Goal: Task Accomplishment & Management: Manage account settings

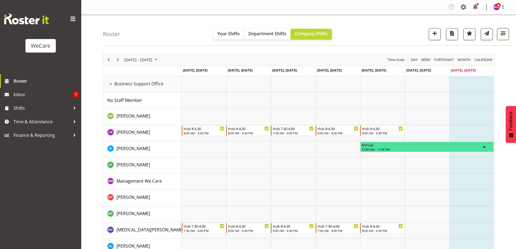
click at [500, 33] on span "button" at bounding box center [503, 33] width 7 height 7
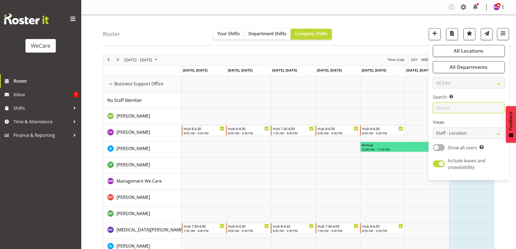
click at [450, 109] on input "text" at bounding box center [469, 107] width 72 height 11
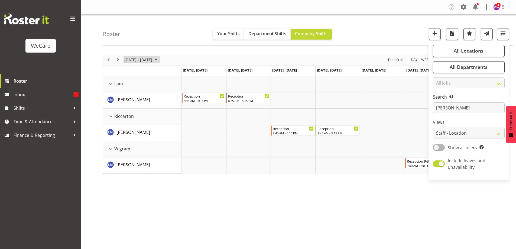
click at [135, 58] on span "[DATE] - [DATE]" at bounding box center [138, 59] width 29 height 7
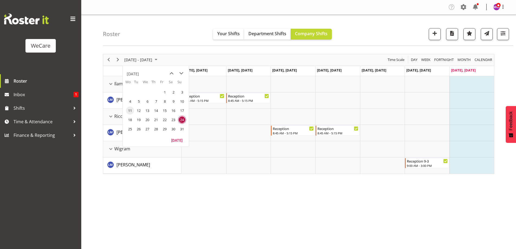
click at [130, 110] on span "11" at bounding box center [130, 110] width 8 height 8
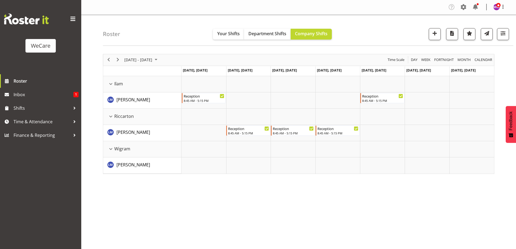
click at [154, 55] on div "[DATE] - [DATE]" at bounding box center [141, 59] width 38 height 11
click at [129, 119] on span "18" at bounding box center [130, 120] width 8 height 8
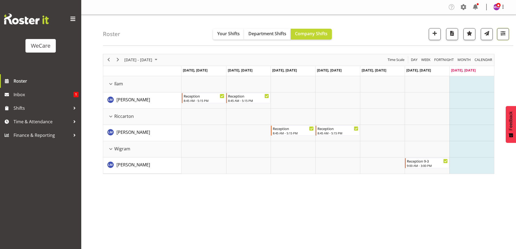
click at [500, 31] on span "button" at bounding box center [503, 33] width 7 height 7
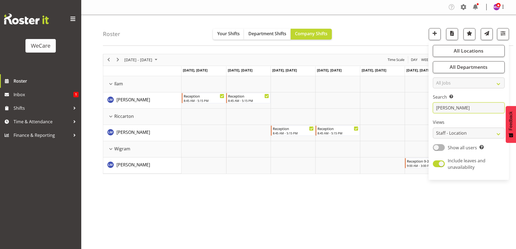
click at [463, 106] on input "[PERSON_NAME]" at bounding box center [469, 107] width 72 height 11
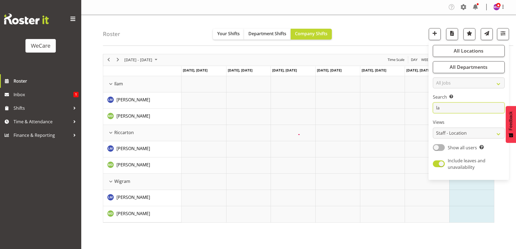
type input "l"
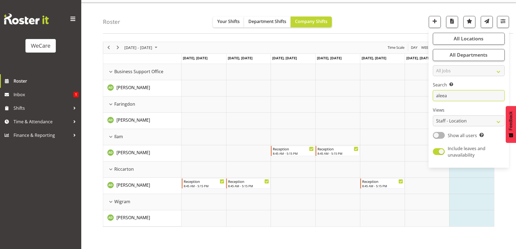
scroll to position [18, 0]
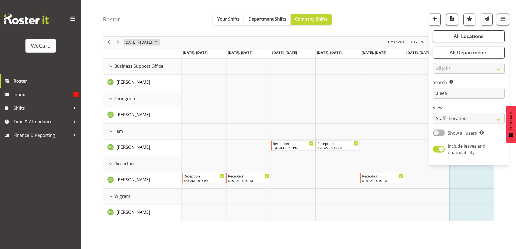
click at [149, 40] on span "[DATE] - [DATE]" at bounding box center [138, 42] width 29 height 7
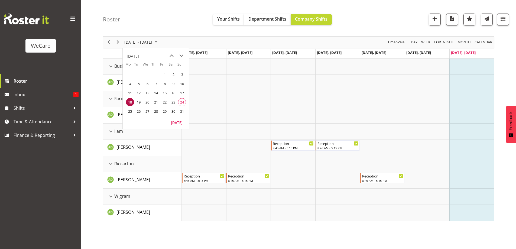
click at [127, 93] on span "11" at bounding box center [130, 93] width 8 height 8
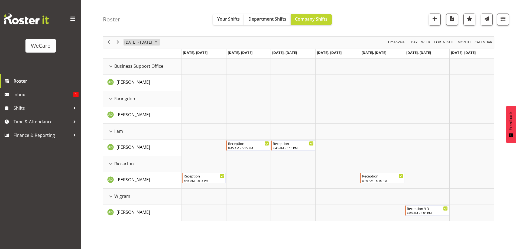
click at [137, 41] on span "[DATE] - [DATE]" at bounding box center [138, 42] width 29 height 7
click at [132, 101] on span "18" at bounding box center [130, 102] width 8 height 8
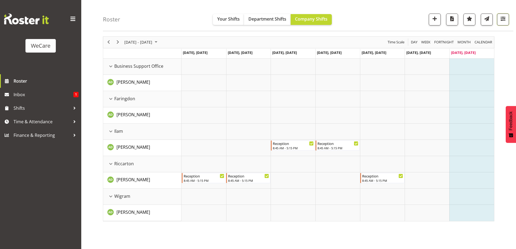
click at [505, 18] on span "button" at bounding box center [503, 18] width 7 height 7
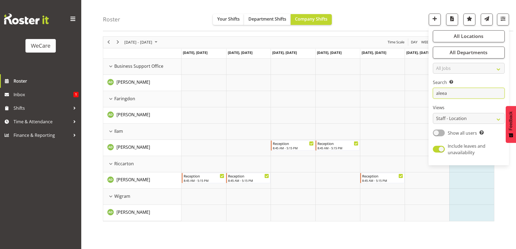
click at [460, 93] on input "aleea" at bounding box center [469, 93] width 72 height 11
type input "a"
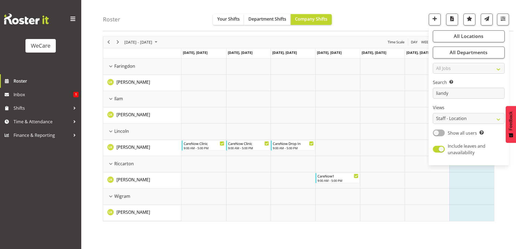
click at [137, 9] on div "Roster Your Shifts Department Shifts Company Shifts All Locations Clear Busines…" at bounding box center [308, 15] width 410 height 31
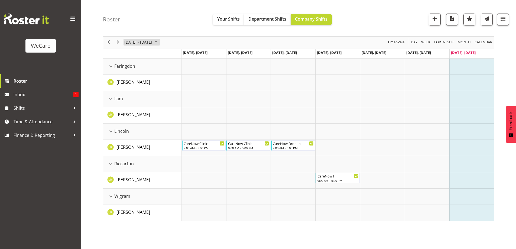
click at [141, 41] on span "[DATE] - [DATE]" at bounding box center [138, 42] width 29 height 7
click at [131, 92] on span "11" at bounding box center [130, 93] width 8 height 8
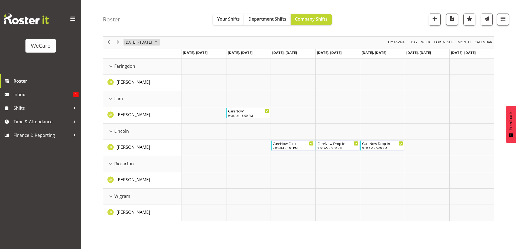
click at [152, 42] on span "[DATE] - [DATE]" at bounding box center [138, 42] width 29 height 7
click at [130, 103] on span "18" at bounding box center [130, 102] width 8 height 8
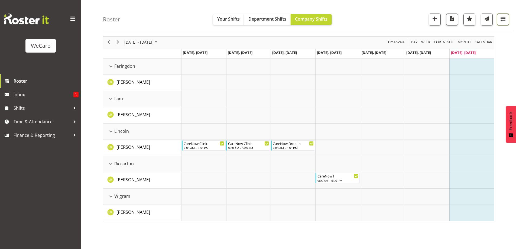
click at [499, 16] on button "button" at bounding box center [503, 20] width 12 height 12
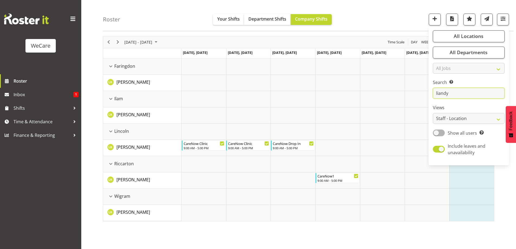
click at [450, 94] on input "liandy" at bounding box center [469, 93] width 72 height 11
type input "l"
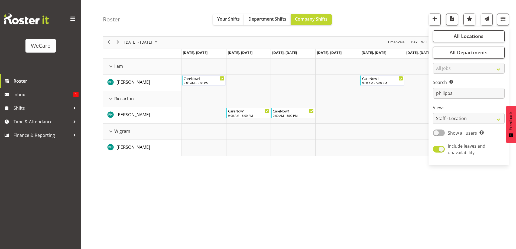
click at [126, 191] on div "[DATE] - [DATE] [DATE] Day Week Fortnight Month calendar Month Agenda Time Scal…" at bounding box center [309, 140] width 413 height 217
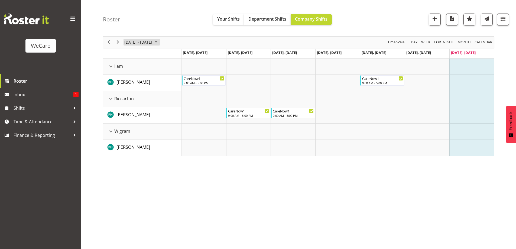
click at [132, 42] on span "[DATE] - [DATE]" at bounding box center [138, 42] width 29 height 7
click at [131, 94] on span "11" at bounding box center [130, 93] width 8 height 8
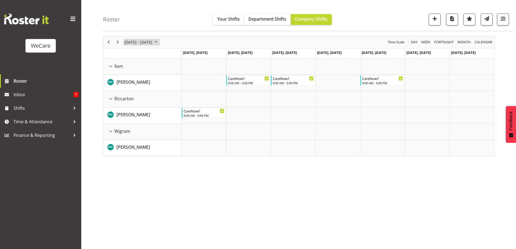
click at [151, 42] on span "[DATE] - [DATE]" at bounding box center [138, 42] width 29 height 7
click at [129, 101] on span "18" at bounding box center [130, 102] width 8 height 8
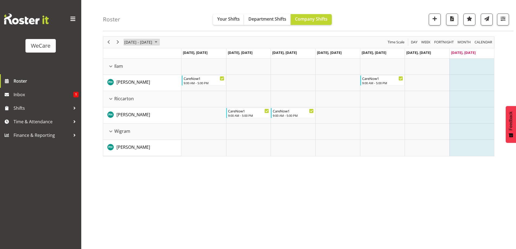
click at [140, 40] on span "[DATE] - [DATE]" at bounding box center [138, 42] width 29 height 7
click at [132, 93] on span "11" at bounding box center [130, 93] width 8 height 8
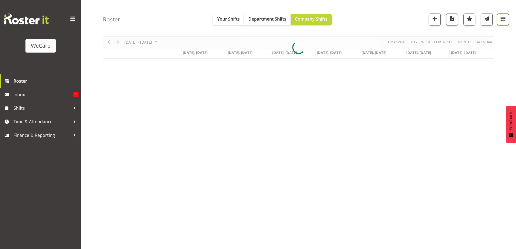
click at [505, 19] on span "button" at bounding box center [503, 18] width 7 height 7
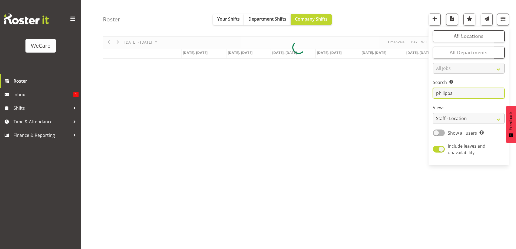
click at [457, 96] on input "philippa" at bounding box center [469, 93] width 72 height 11
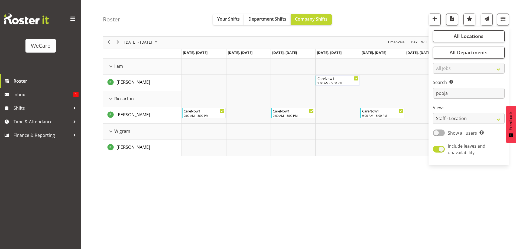
click at [279, 209] on div "[DATE] - [DATE] [DATE] Day Week Fortnight Month calendar Month Agenda Time Scal…" at bounding box center [309, 140] width 413 height 217
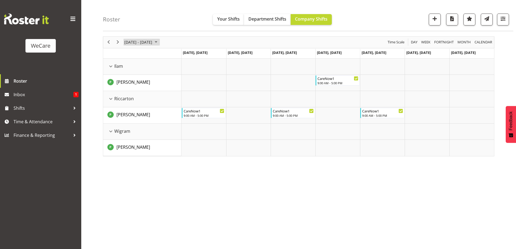
click at [153, 42] on span "[DATE] - [DATE]" at bounding box center [138, 42] width 29 height 7
click at [130, 101] on span "18" at bounding box center [130, 102] width 8 height 8
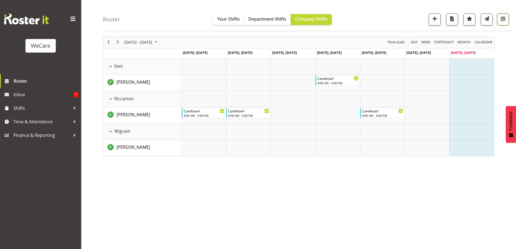
click at [504, 16] on span "button" at bounding box center [503, 18] width 7 height 7
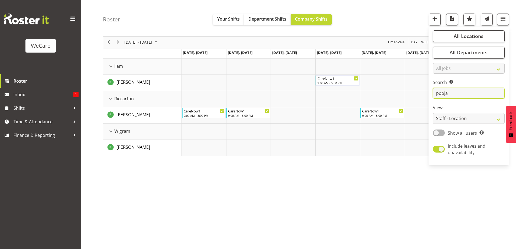
click at [462, 96] on input "pooja" at bounding box center [469, 93] width 72 height 11
type input "p"
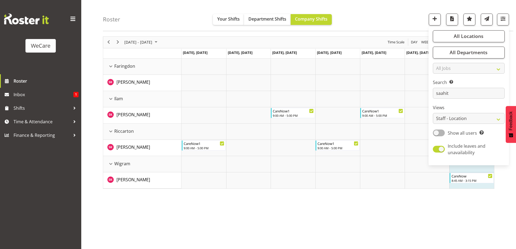
click at [380, 231] on div "[DATE] - [DATE] [DATE] Day Week Fortnight Month calendar Month Agenda Time Scal…" at bounding box center [309, 140] width 413 height 217
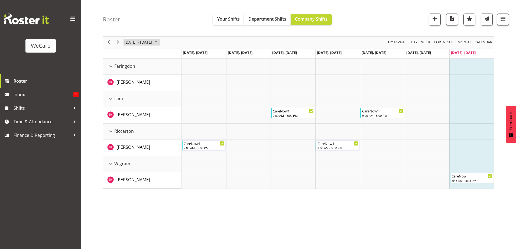
click at [147, 40] on span "[DATE] - [DATE]" at bounding box center [138, 42] width 29 height 7
click at [131, 92] on span "11" at bounding box center [130, 93] width 8 height 8
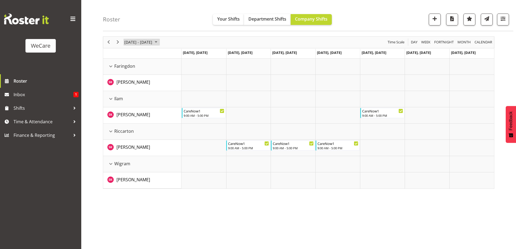
drag, startPoint x: 152, startPoint y: 40, endPoint x: 153, endPoint y: 45, distance: 5.2
click at [152, 40] on span "[DATE] - [DATE]" at bounding box center [138, 42] width 29 height 7
click at [132, 102] on span "18" at bounding box center [130, 102] width 8 height 8
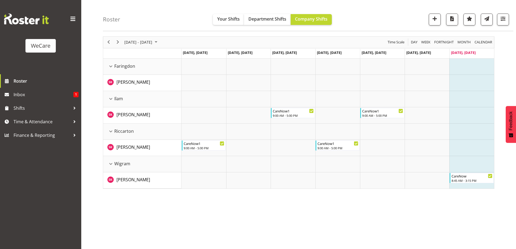
click at [509, 16] on div "Roster Your Shifts Department Shifts Company Shifts All Locations Clear Busines…" at bounding box center [308, 15] width 410 height 31
click at [500, 18] on span "button" at bounding box center [503, 18] width 7 height 7
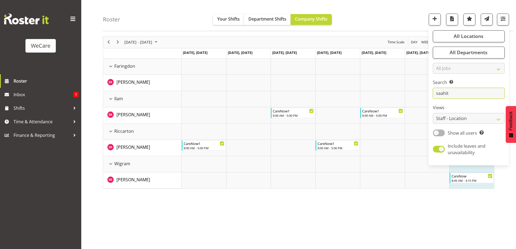
click at [455, 94] on input "saahit" at bounding box center [469, 93] width 72 height 11
type input "s"
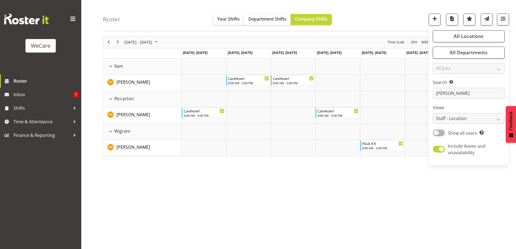
click at [176, 15] on div "Roster Your Shifts Department Shifts Company Shifts All Locations Clear Busines…" at bounding box center [308, 15] width 410 height 31
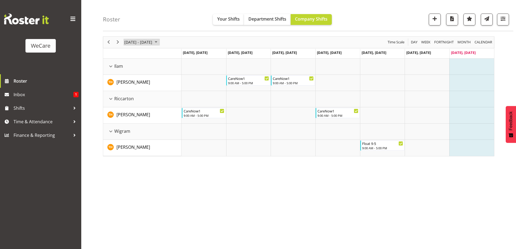
click at [146, 43] on span "[DATE] - [DATE]" at bounding box center [138, 42] width 29 height 7
click at [128, 92] on span "11" at bounding box center [130, 93] width 8 height 8
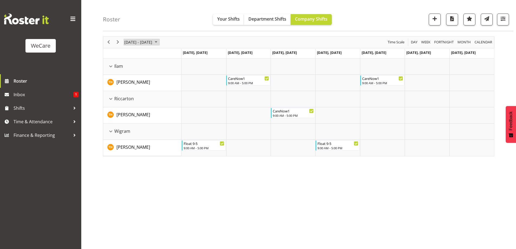
click at [136, 43] on span "[DATE] - [DATE]" at bounding box center [138, 42] width 29 height 7
drag, startPoint x: 131, startPoint y: 102, endPoint x: 170, endPoint y: 198, distance: 102.9
click at [131, 102] on span "18" at bounding box center [130, 102] width 8 height 8
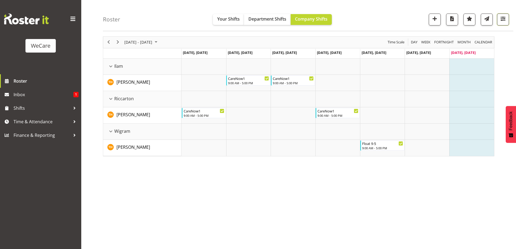
drag, startPoint x: 506, startPoint y: 17, endPoint x: 504, endPoint y: 20, distance: 4.4
click at [506, 17] on span "button" at bounding box center [503, 18] width 7 height 7
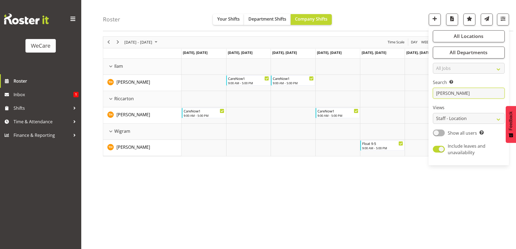
click at [457, 90] on input "[PERSON_NAME]" at bounding box center [469, 93] width 72 height 11
type input "t"
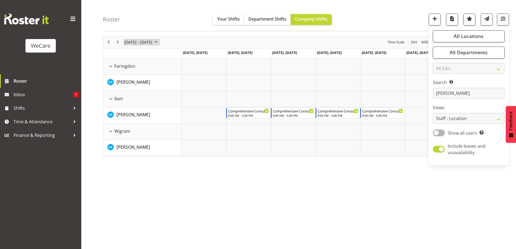
click at [151, 40] on span "[DATE] - [DATE]" at bounding box center [138, 42] width 29 height 7
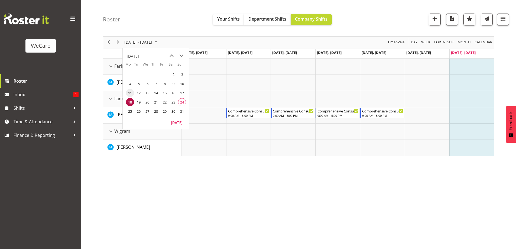
click at [131, 93] on span "11" at bounding box center [130, 93] width 8 height 8
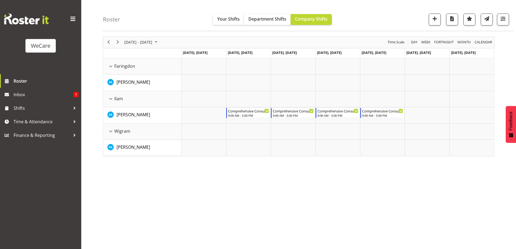
click at [151, 38] on div "[DATE] - [DATE]" at bounding box center [141, 42] width 38 height 11
click at [130, 102] on span "18" at bounding box center [130, 102] width 8 height 8
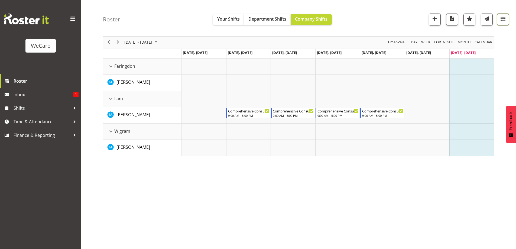
drag, startPoint x: 505, startPoint y: 19, endPoint x: 484, endPoint y: 44, distance: 32.3
click at [505, 19] on span "button" at bounding box center [503, 18] width 7 height 7
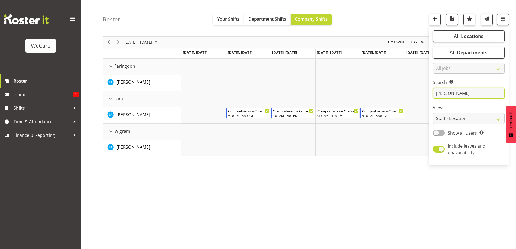
click at [453, 93] on input "[PERSON_NAME]" at bounding box center [469, 93] width 72 height 11
type input "s"
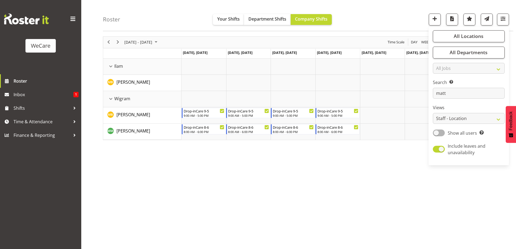
click at [256, 188] on div "[DATE] - [DATE] [DATE] Day Week Fortnight Month calendar Month Agenda Time Scal…" at bounding box center [309, 140] width 413 height 217
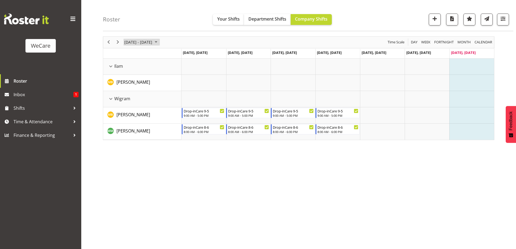
click at [132, 41] on span "[DATE] - [DATE]" at bounding box center [138, 42] width 29 height 7
click at [131, 94] on span "11" at bounding box center [130, 93] width 8 height 8
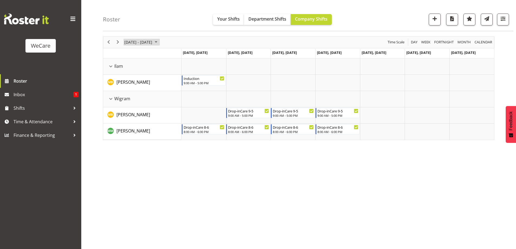
click at [135, 43] on span "[DATE] - [DATE]" at bounding box center [138, 42] width 29 height 7
click at [130, 103] on span "18" at bounding box center [130, 102] width 8 height 8
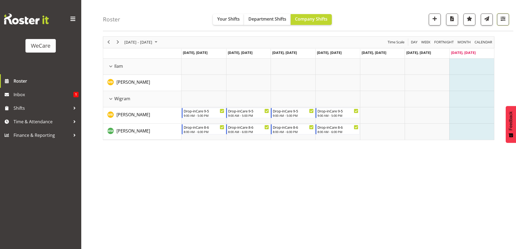
click at [501, 18] on span "button" at bounding box center [503, 18] width 7 height 7
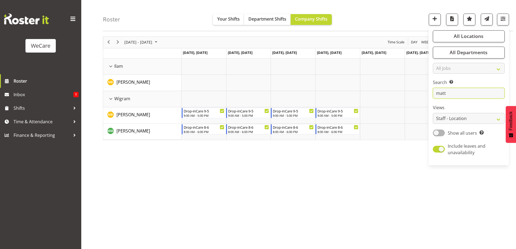
click at [455, 96] on input "matt" at bounding box center [469, 93] width 72 height 11
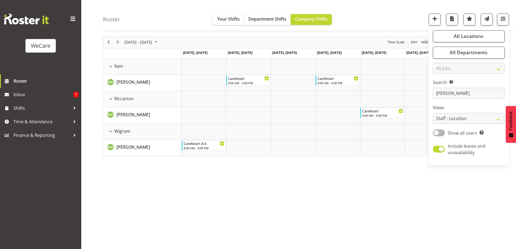
click at [266, 198] on div "[DATE] - [DATE] [DATE] Day Week Fortnight Month calendar Month Agenda Time Scal…" at bounding box center [309, 140] width 413 height 217
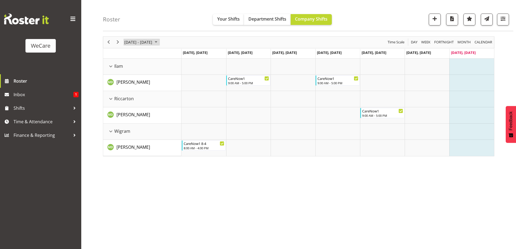
click at [140, 40] on span "[DATE] - [DATE]" at bounding box center [138, 42] width 29 height 7
click at [132, 92] on span "11" at bounding box center [130, 93] width 8 height 8
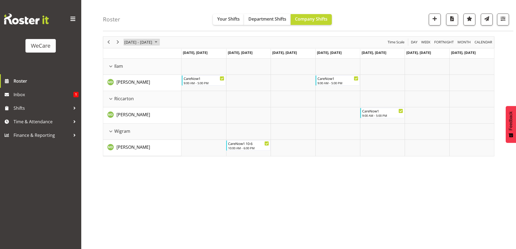
click at [152, 41] on span "[DATE] - [DATE]" at bounding box center [138, 42] width 29 height 7
click at [130, 101] on span "18" at bounding box center [130, 102] width 8 height 8
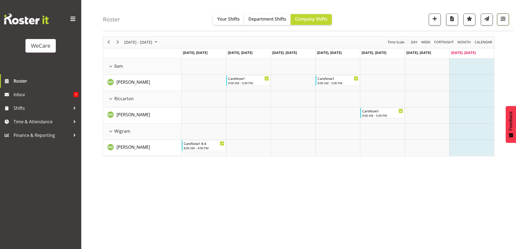
click at [505, 17] on span "button" at bounding box center [503, 18] width 7 height 7
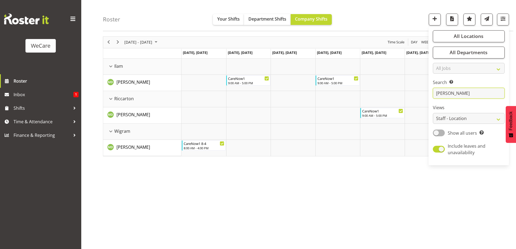
click at [478, 95] on input "[PERSON_NAME]" at bounding box center [469, 93] width 72 height 11
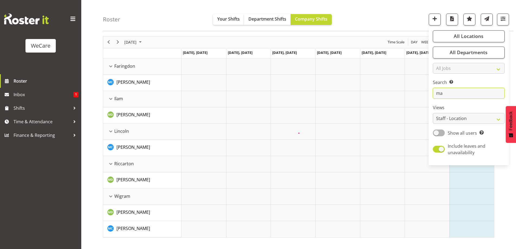
type input "m"
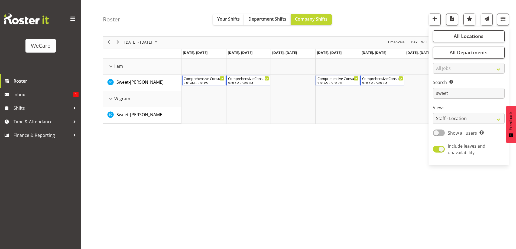
click at [284, 159] on div "[DATE] - [DATE] [DATE] Day Week Fortnight Month calendar Month Agenda Time Scal…" at bounding box center [309, 140] width 413 height 217
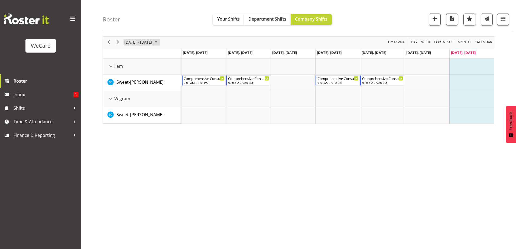
click at [142, 42] on span "[DATE] - [DATE]" at bounding box center [138, 42] width 29 height 7
click at [130, 95] on span "11" at bounding box center [130, 93] width 8 height 8
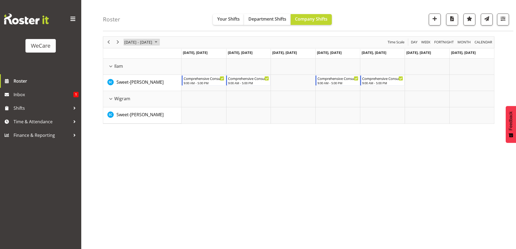
click at [137, 42] on span "[DATE] - [DATE]" at bounding box center [138, 42] width 29 height 7
click at [131, 101] on span "18" at bounding box center [130, 102] width 8 height 8
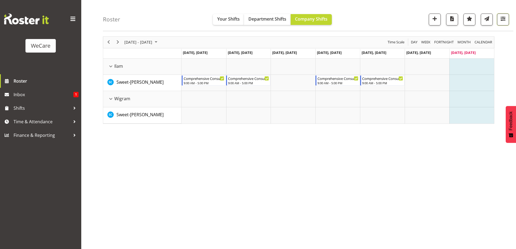
click at [500, 18] on span "button" at bounding box center [503, 18] width 7 height 7
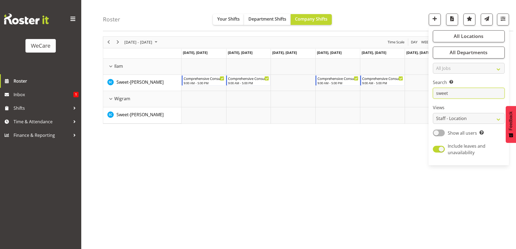
click at [456, 92] on input "sweet" at bounding box center [469, 93] width 72 height 11
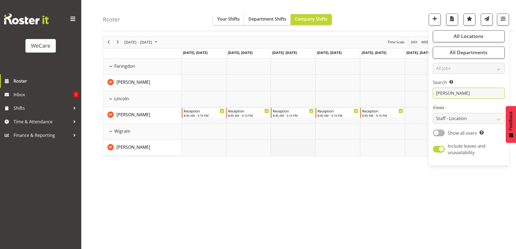
type input "[PERSON_NAME]"
click at [303, 147] on td "Timeline Week of August 18, 2025" at bounding box center [293, 148] width 45 height 16
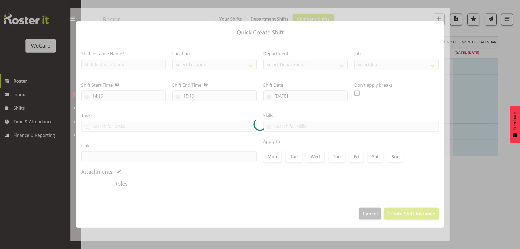
click at [176, 231] on div at bounding box center [259, 124] width 379 height 233
type input "[DATE]"
checkbox input "true"
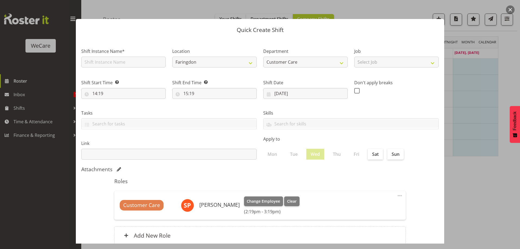
click at [510, 8] on button "button" at bounding box center [510, 9] width 9 height 9
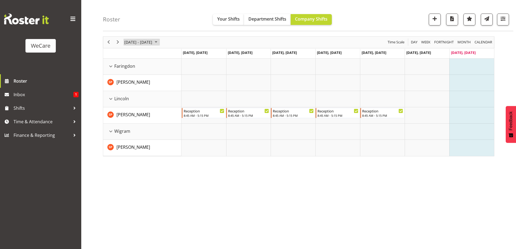
click at [150, 44] on span "[DATE] - [DATE]" at bounding box center [138, 42] width 29 height 7
click at [130, 91] on span "11" at bounding box center [130, 93] width 8 height 8
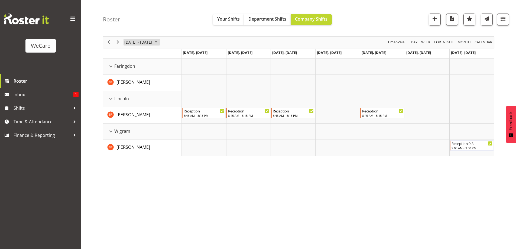
click at [140, 40] on span "[DATE] - [DATE]" at bounding box center [138, 42] width 29 height 7
click at [130, 99] on span "18" at bounding box center [130, 102] width 8 height 8
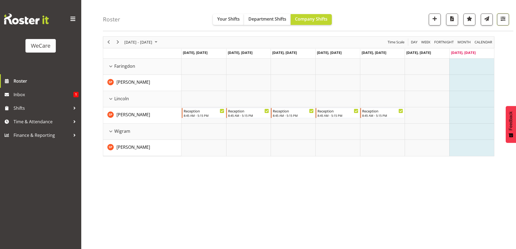
click at [506, 20] on span "button" at bounding box center [503, 18] width 7 height 7
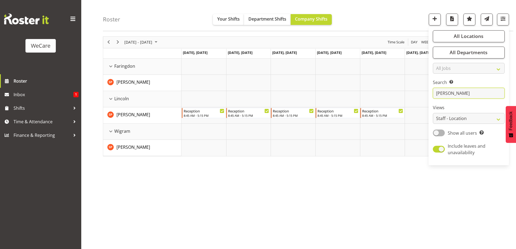
click at [464, 93] on input "[PERSON_NAME]" at bounding box center [469, 93] width 72 height 11
type input "s"
click at [134, 39] on span "[DATE] - [DATE]" at bounding box center [138, 42] width 29 height 7
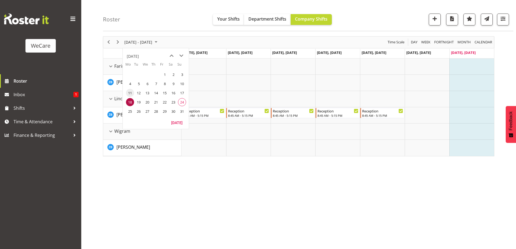
click at [132, 92] on span "11" at bounding box center [130, 93] width 8 height 8
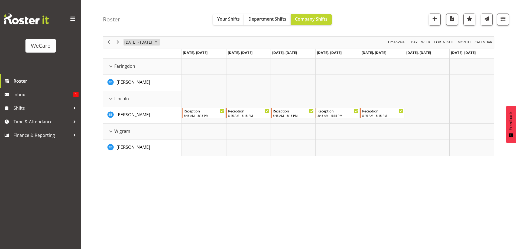
click at [140, 43] on span "[DATE] - [DATE]" at bounding box center [138, 42] width 29 height 7
click at [131, 102] on span "18" at bounding box center [130, 102] width 8 height 8
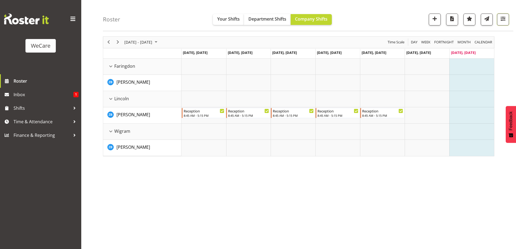
drag, startPoint x: 502, startPoint y: 20, endPoint x: 499, endPoint y: 30, distance: 9.9
click at [502, 20] on span "button" at bounding box center [503, 18] width 7 height 7
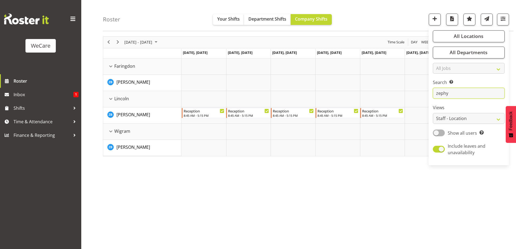
click at [463, 93] on input "zephy" at bounding box center [469, 93] width 72 height 11
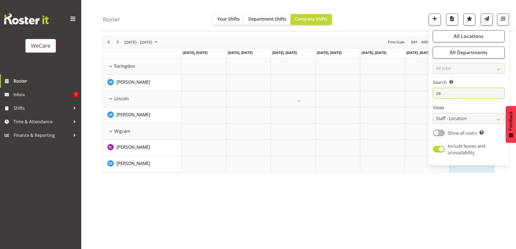
type input "z"
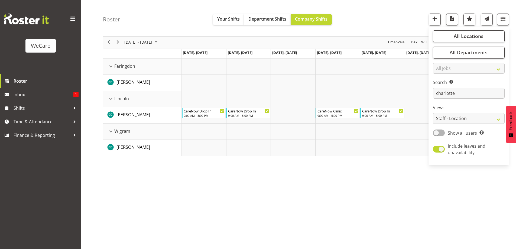
click at [259, 188] on div "[DATE] - [DATE] [DATE] Day Week Fortnight Month calendar Month Agenda Time Scal…" at bounding box center [309, 140] width 413 height 217
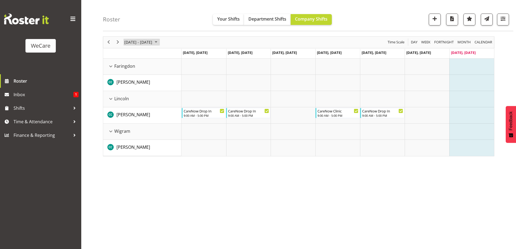
click at [147, 42] on span "[DATE] - [DATE]" at bounding box center [138, 42] width 29 height 7
click at [131, 92] on span "11" at bounding box center [130, 93] width 8 height 8
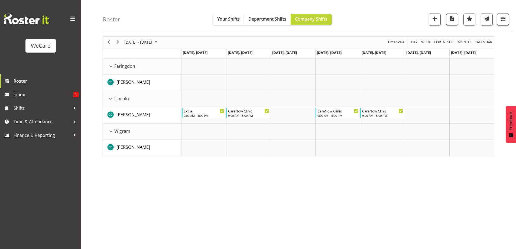
click at [504, 13] on div "Roster Your Shifts Department Shifts Company Shifts All Locations Clear Busines…" at bounding box center [308, 15] width 410 height 31
click at [501, 21] on span "button" at bounding box center [503, 18] width 7 height 7
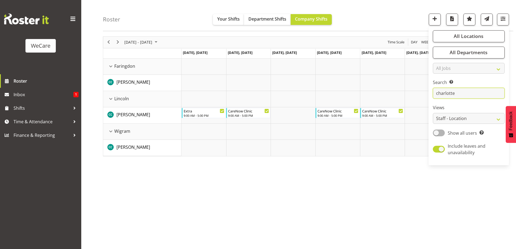
click at [467, 95] on input "charlotte" at bounding box center [469, 93] width 72 height 11
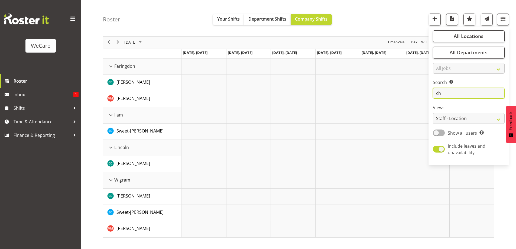
type input "c"
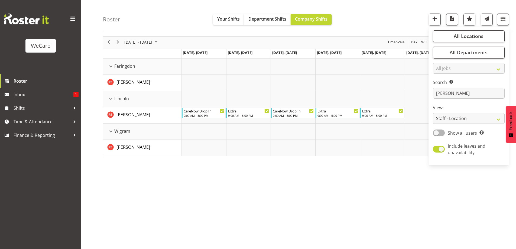
click at [216, 219] on div "[DATE] - [DATE] [DATE] Day Week Fortnight Month calendar Month Agenda Time Scal…" at bounding box center [309, 140] width 413 height 217
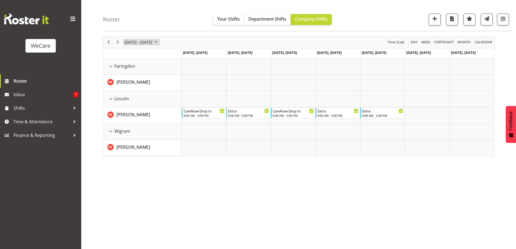
click at [153, 43] on span "[DATE] - [DATE]" at bounding box center [138, 42] width 29 height 7
click at [131, 101] on span "18" at bounding box center [130, 102] width 8 height 8
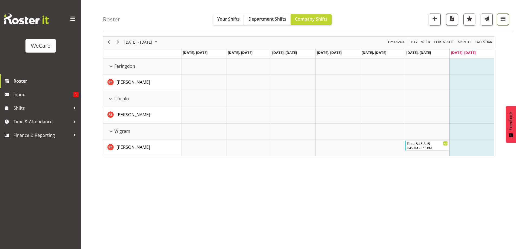
click at [503, 15] on span "button" at bounding box center [503, 18] width 7 height 7
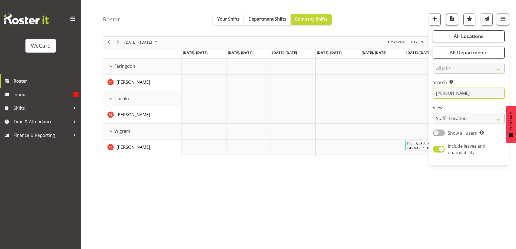
click at [456, 92] on input "[PERSON_NAME]" at bounding box center [469, 93] width 72 height 11
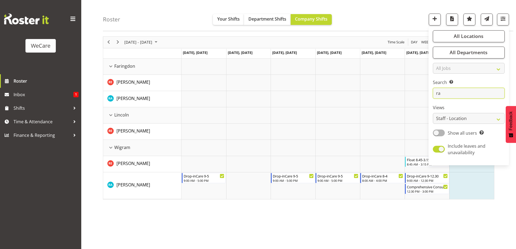
type input "r"
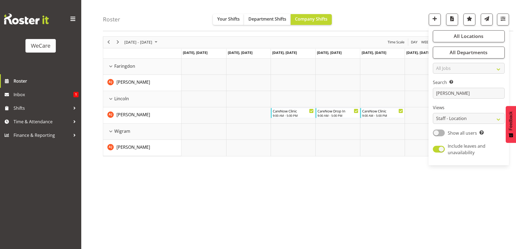
click at [207, 199] on div "[DATE] - [DATE] [DATE] Day Week Fortnight Month calendar Month Agenda Time Scal…" at bounding box center [309, 140] width 413 height 217
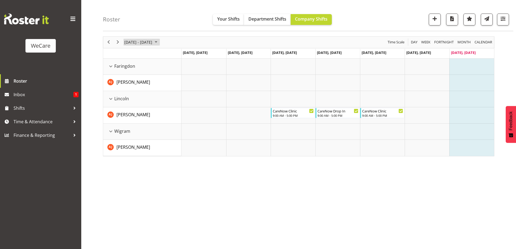
click at [149, 43] on span "[DATE] - [DATE]" at bounding box center [138, 42] width 29 height 7
click at [130, 96] on span "11" at bounding box center [130, 93] width 8 height 8
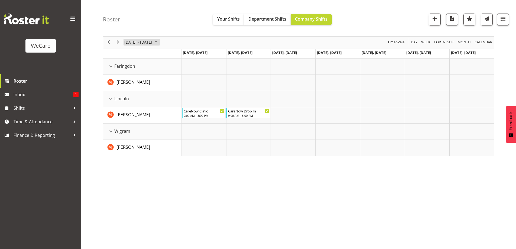
click at [140, 41] on span "[DATE] - [DATE]" at bounding box center [138, 42] width 29 height 7
click at [129, 101] on span "18" at bounding box center [130, 102] width 8 height 8
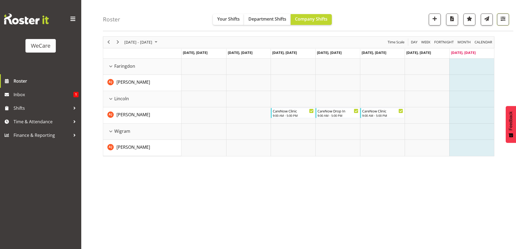
click at [504, 19] on span "button" at bounding box center [503, 18] width 7 height 7
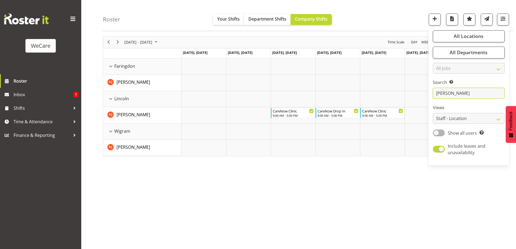
click at [458, 92] on input "[PERSON_NAME]" at bounding box center [469, 93] width 72 height 11
type input "a"
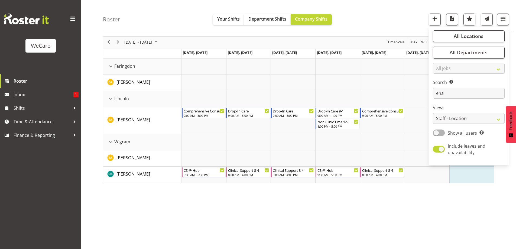
click at [179, 231] on div "[DATE] - [DATE] [DATE] Day Week Fortnight Month calendar Month Agenda Time Scal…" at bounding box center [309, 140] width 413 height 217
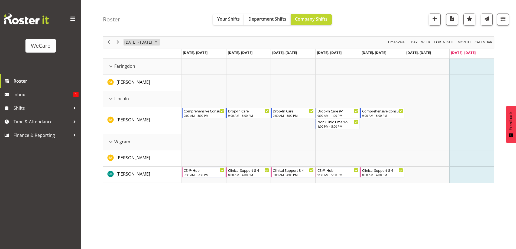
click at [143, 40] on span "[DATE] - [DATE]" at bounding box center [138, 42] width 29 height 7
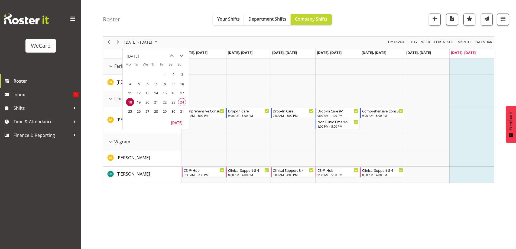
click at [131, 93] on span "11" at bounding box center [130, 93] width 8 height 8
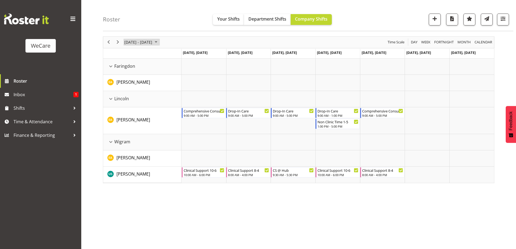
click at [144, 39] on span "[DATE] - [DATE]" at bounding box center [138, 42] width 29 height 7
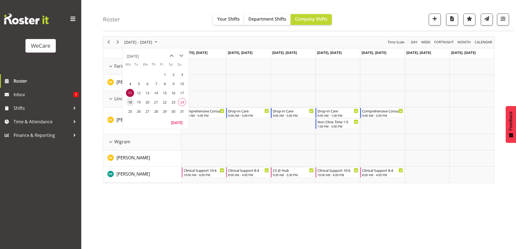
click at [131, 105] on span "18" at bounding box center [130, 102] width 8 height 8
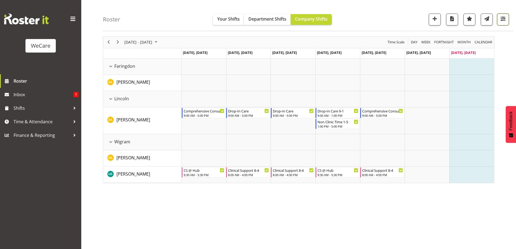
click at [500, 14] on button "button" at bounding box center [503, 20] width 12 height 12
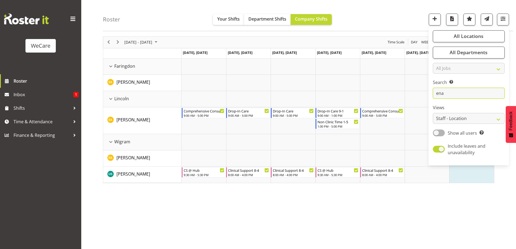
click at [452, 90] on input "ena" at bounding box center [469, 93] width 72 height 11
type input "e"
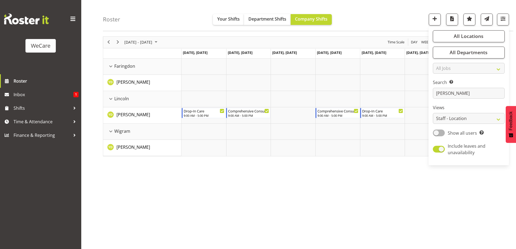
click at [209, 167] on div "[DATE] - [DATE] [DATE] Day Week Fortnight Month calendar Month Agenda Time Scal…" at bounding box center [309, 140] width 413 height 217
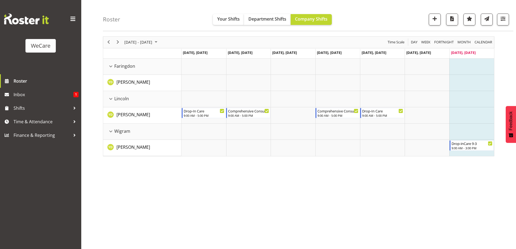
click at [131, 38] on div "[DATE] - [DATE]" at bounding box center [141, 42] width 38 height 11
click at [131, 94] on span "11" at bounding box center [130, 93] width 8 height 8
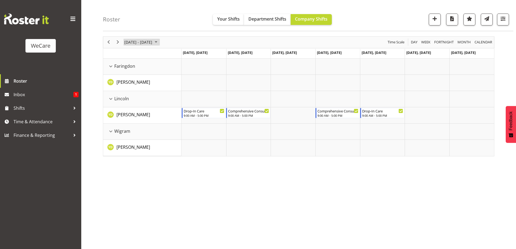
click at [143, 43] on span "[DATE] - [DATE]" at bounding box center [138, 42] width 29 height 7
click at [131, 100] on span "18" at bounding box center [130, 102] width 8 height 8
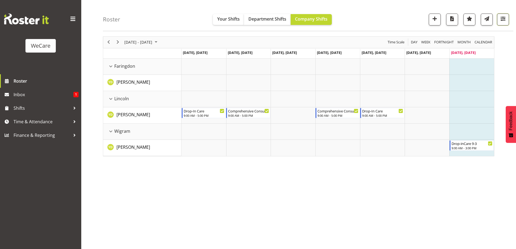
click at [504, 17] on span "button" at bounding box center [503, 18] width 7 height 7
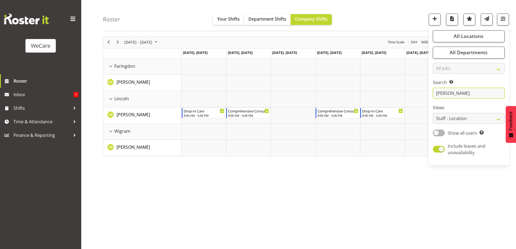
click at [456, 92] on input "[PERSON_NAME]" at bounding box center [469, 93] width 72 height 11
type input "y"
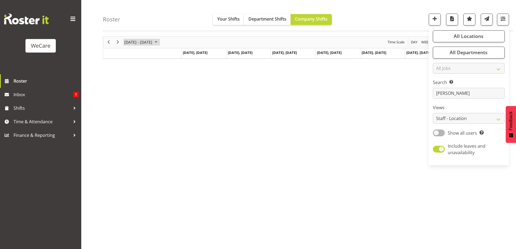
click at [128, 41] on span "[DATE] - [DATE]" at bounding box center [138, 42] width 29 height 7
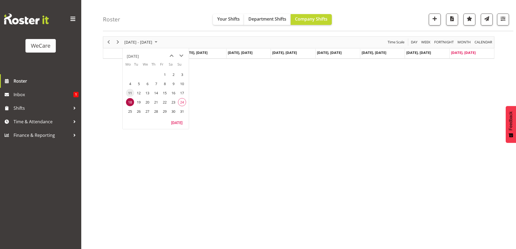
click at [131, 94] on span "11" at bounding box center [130, 93] width 8 height 8
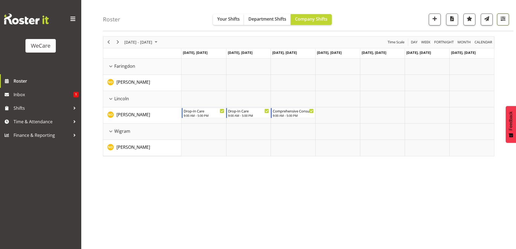
click at [504, 18] on span "button" at bounding box center [503, 18] width 7 height 7
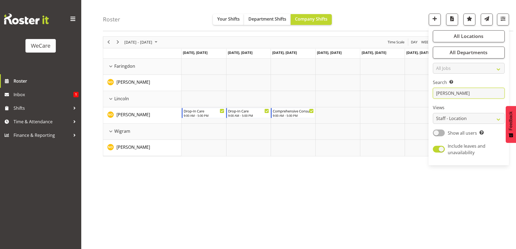
click at [467, 93] on input "[PERSON_NAME]" at bounding box center [469, 93] width 72 height 11
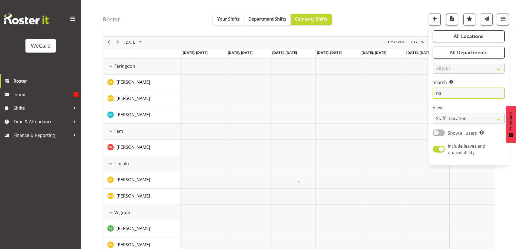
type input "n"
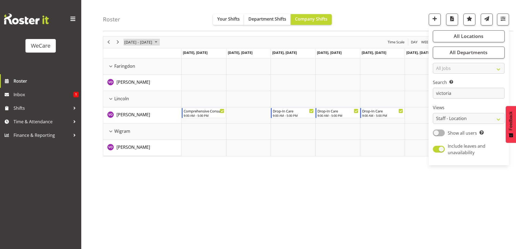
drag, startPoint x: 154, startPoint y: 38, endPoint x: 154, endPoint y: 43, distance: 5.1
click at [154, 37] on div "[DATE] - [DATE]" at bounding box center [141, 42] width 38 height 11
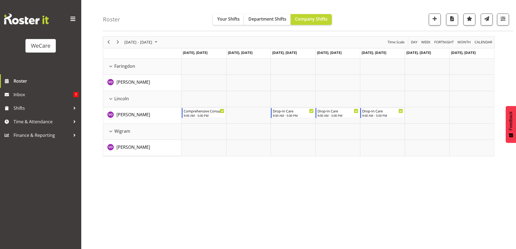
drag, startPoint x: 211, startPoint y: 210, endPoint x: 225, endPoint y: 167, distance: 45.4
click at [211, 209] on div "[DATE] - [DATE] [DATE] Day Week Fortnight Month calendar Month Agenda Time Scal…" at bounding box center [309, 140] width 413 height 217
click at [153, 40] on span "[DATE] - [DATE]" at bounding box center [138, 42] width 29 height 7
click at [131, 111] on span "25" at bounding box center [130, 111] width 8 height 8
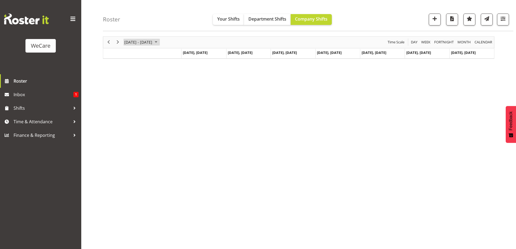
click at [153, 40] on span "[DATE] - [DATE]" at bounding box center [138, 42] width 29 height 7
click at [132, 102] on span "18" at bounding box center [130, 102] width 8 height 8
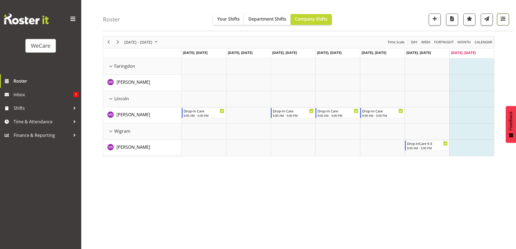
click at [504, 15] on button "button" at bounding box center [503, 20] width 12 height 12
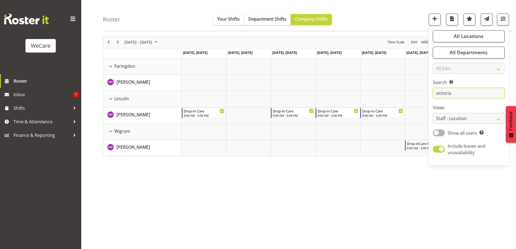
click at [471, 98] on input "victoria" at bounding box center [469, 93] width 72 height 11
type input "v"
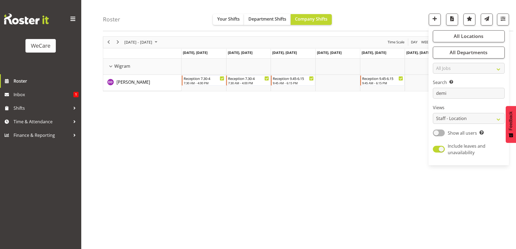
click at [325, 136] on div "[DATE] - [DATE] [DATE] Day Week Fortnight Month calendar Month Agenda Time Scal…" at bounding box center [309, 140] width 413 height 217
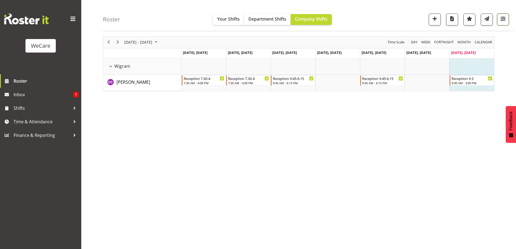
click at [503, 18] on span "button" at bounding box center [503, 18] width 7 height 7
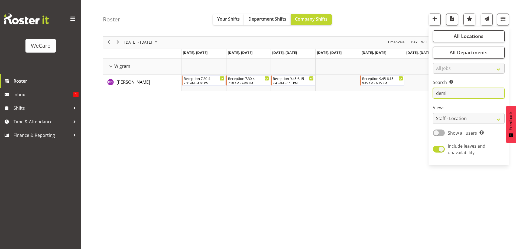
click at [453, 93] on input "demi" at bounding box center [469, 93] width 72 height 11
type input "d"
click at [350, 122] on div "[DATE] - [DATE] [DATE] Day Week Fortnight Month calendar Month Agenda Time Scal…" at bounding box center [309, 140] width 413 height 217
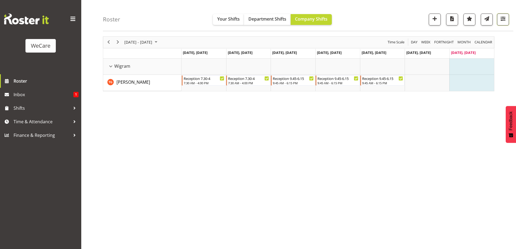
click at [506, 19] on span "button" at bounding box center [503, 18] width 7 height 7
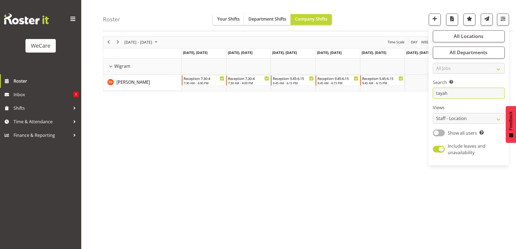
click at [455, 92] on input "tayah" at bounding box center [469, 93] width 72 height 11
type input "t"
click at [287, 153] on div "[DATE] - [DATE] [DATE] Day Week Fortnight Month calendar Month Agenda Time Scal…" at bounding box center [309, 140] width 413 height 217
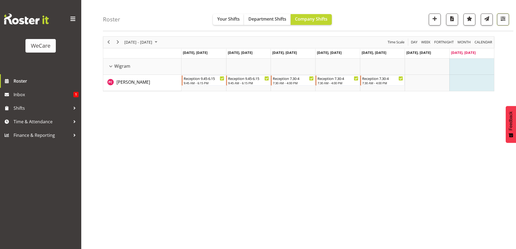
click at [501, 17] on span "button" at bounding box center [503, 18] width 7 height 7
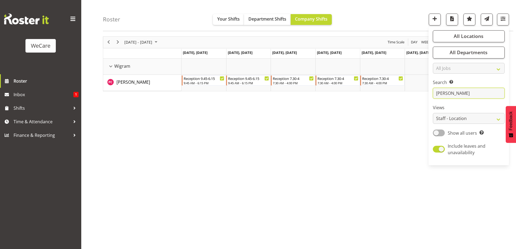
click at [460, 89] on input "[PERSON_NAME]" at bounding box center [469, 93] width 72 height 11
type input "p"
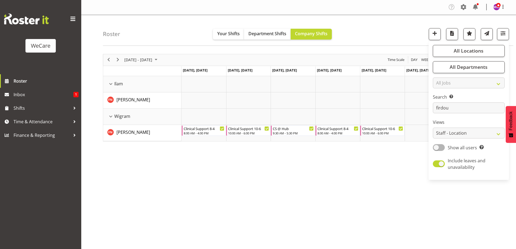
click at [387, 160] on div "[DATE] - [DATE] [DATE] Day Week Fortnight Month calendar Month Agenda Time Scal…" at bounding box center [309, 158] width 413 height 217
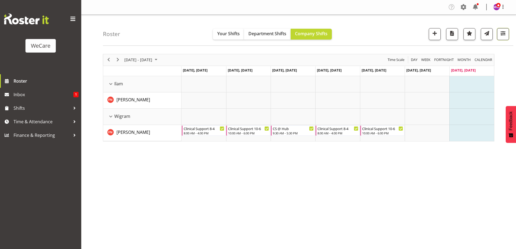
click at [497, 31] on button "button" at bounding box center [503, 34] width 12 height 12
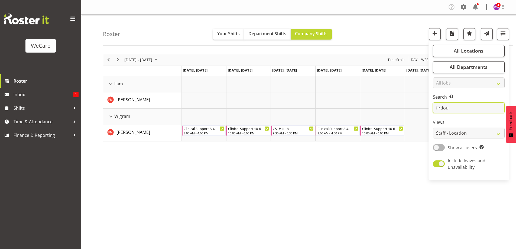
click at [465, 106] on input "firdou" at bounding box center [469, 107] width 72 height 11
type input "f"
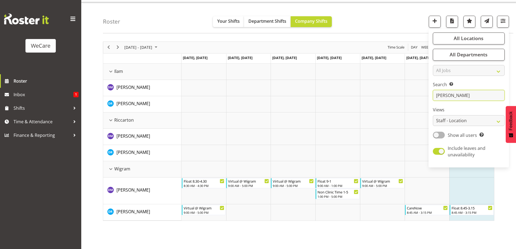
scroll to position [18, 0]
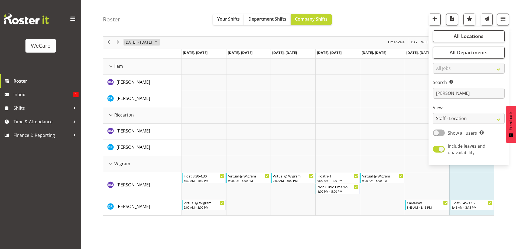
click at [144, 41] on span "[DATE] - [DATE]" at bounding box center [138, 42] width 29 height 7
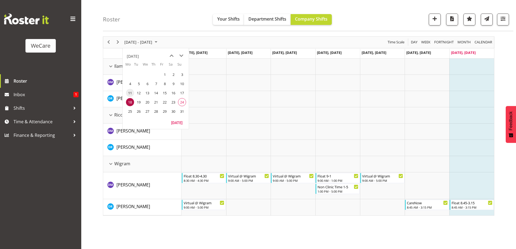
click at [130, 93] on span "11" at bounding box center [130, 93] width 8 height 8
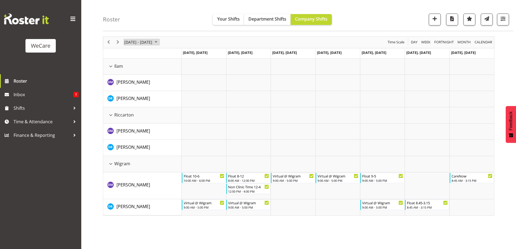
click at [142, 44] on span "[DATE] - [DATE]" at bounding box center [138, 42] width 29 height 7
click at [132, 102] on span "18" at bounding box center [130, 102] width 8 height 8
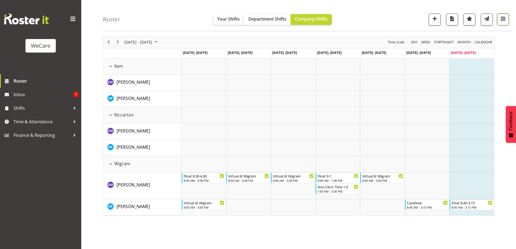
click at [506, 18] on span "button" at bounding box center [503, 18] width 7 height 7
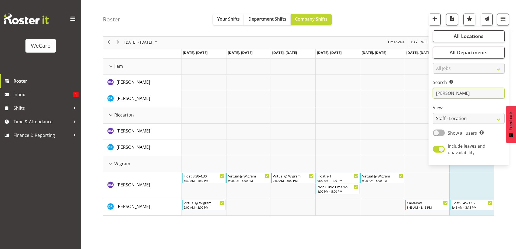
click at [466, 93] on input "[PERSON_NAME]" at bounding box center [469, 93] width 72 height 11
type input "d"
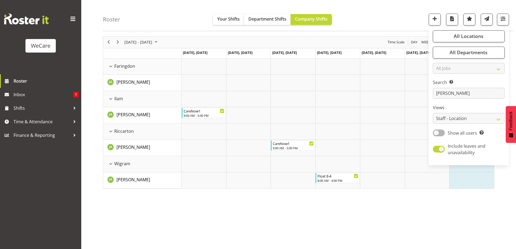
click at [158, 37] on div "[DATE] - [DATE]" at bounding box center [141, 42] width 38 height 11
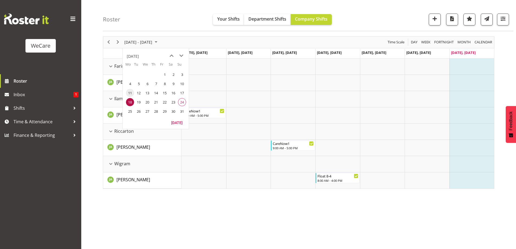
click at [131, 95] on span "11" at bounding box center [130, 93] width 8 height 8
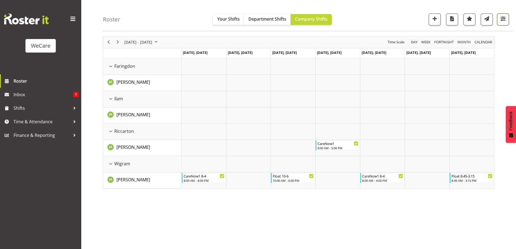
click at [503, 21] on span "button" at bounding box center [503, 18] width 7 height 7
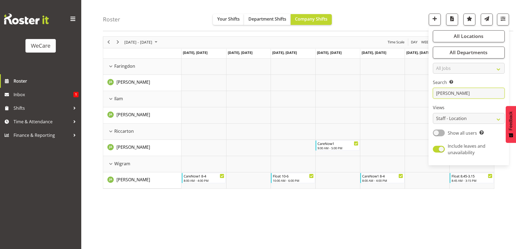
click at [465, 93] on input "[PERSON_NAME]" at bounding box center [469, 93] width 72 height 11
type input "j"
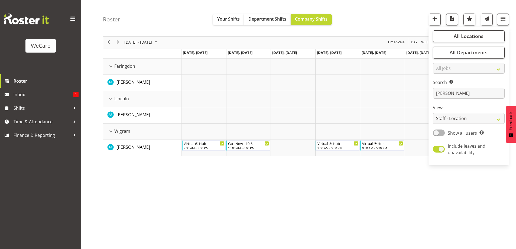
click at [231, 190] on div "[DATE] - [DATE] [DATE] Day Week Fortnight Month calendar Month Agenda Time Scal…" at bounding box center [309, 140] width 413 height 217
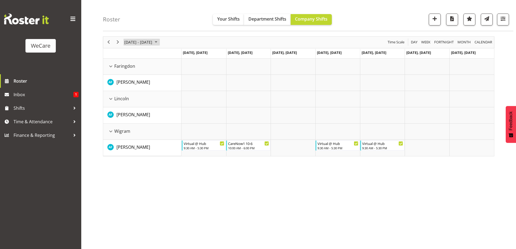
click at [140, 44] on span "[DATE] - [DATE]" at bounding box center [138, 42] width 29 height 7
click at [132, 100] on span "18" at bounding box center [130, 102] width 8 height 8
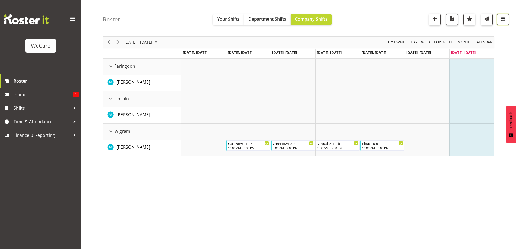
click at [505, 21] on span "button" at bounding box center [503, 18] width 7 height 7
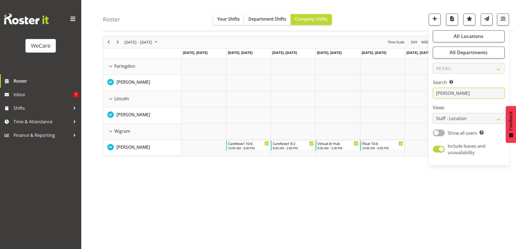
click at [456, 96] on input "[PERSON_NAME]" at bounding box center [469, 93] width 72 height 11
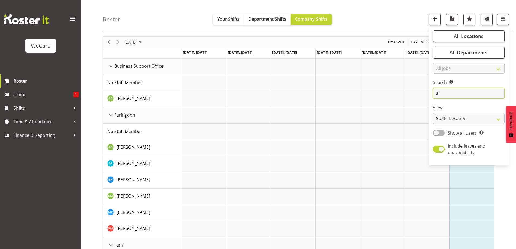
type input "a"
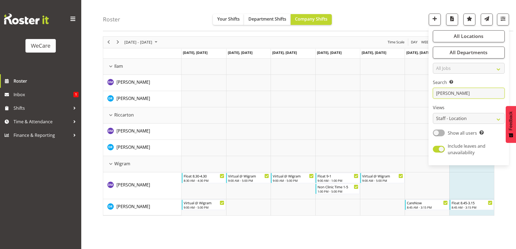
type input "[PERSON_NAME]"
click at [160, 235] on div "[DATE] - [DATE] [DATE] Day Week Fortnight Month calendar Month Agenda Time Scal…" at bounding box center [309, 140] width 413 height 217
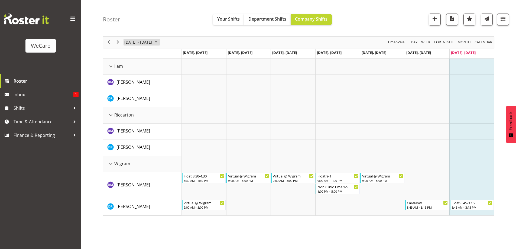
click at [146, 43] on span "[DATE] - [DATE]" at bounding box center [138, 42] width 29 height 7
click at [132, 94] on span "11" at bounding box center [130, 93] width 8 height 8
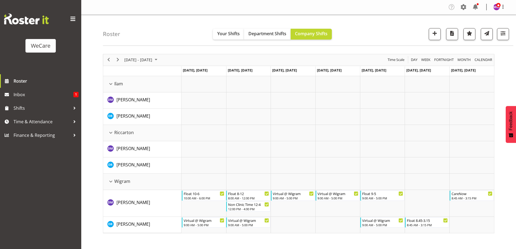
scroll to position [18, 0]
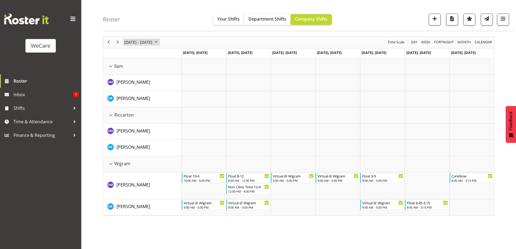
click at [153, 41] on span "[DATE] - [DATE]" at bounding box center [138, 42] width 29 height 7
click at [131, 104] on span "18" at bounding box center [130, 102] width 8 height 8
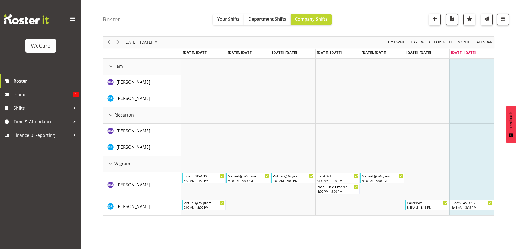
click at [314, 234] on div "[DATE] - [DATE] [DATE] Day Week Fortnight Month calendar Month Agenda Time Scal…" at bounding box center [309, 140] width 413 height 217
click at [504, 21] on span "button" at bounding box center [503, 18] width 7 height 7
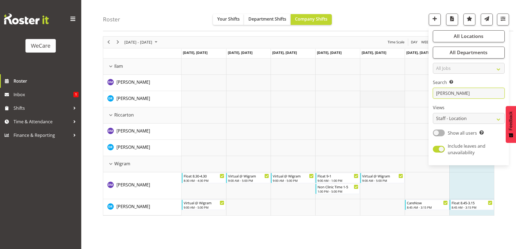
drag, startPoint x: 438, startPoint y: 98, endPoint x: 401, endPoint y: 103, distance: 37.5
click at [401, 103] on div "Roster Your Shifts Department Shifts Company Shifts All Locations Clear Busines…" at bounding box center [298, 123] width 435 height 252
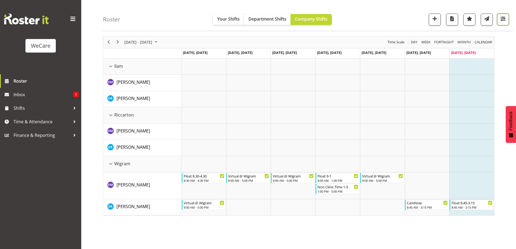
drag, startPoint x: 506, startPoint y: 20, endPoint x: 485, endPoint y: 56, distance: 40.9
click at [505, 20] on span "button" at bounding box center [503, 18] width 7 height 7
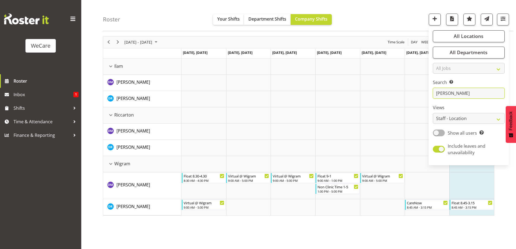
click at [469, 93] on input "[PERSON_NAME]" at bounding box center [469, 93] width 72 height 11
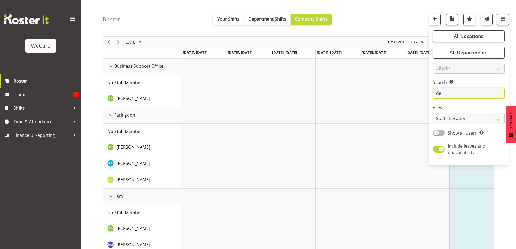
type input "d"
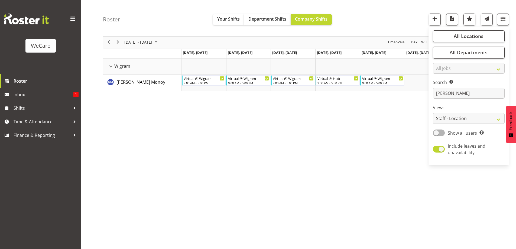
drag, startPoint x: 228, startPoint y: 152, endPoint x: 213, endPoint y: 148, distance: 15.9
click at [228, 152] on div "August 18 - 24, 2025 Today Day Week Fortnight Month calendar Month Agenda Time …" at bounding box center [309, 140] width 413 height 217
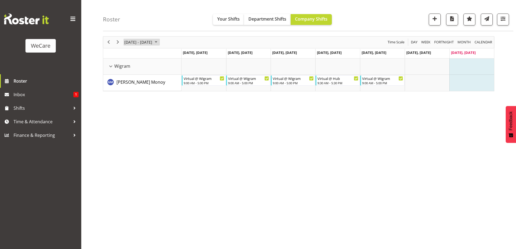
click at [148, 41] on span "[DATE] - [DATE]" at bounding box center [138, 42] width 29 height 7
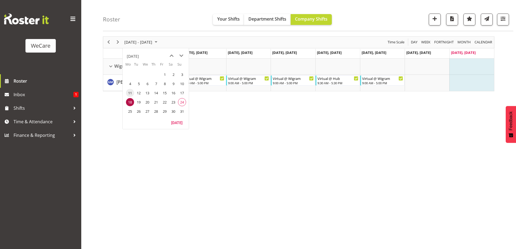
click at [131, 94] on span "11" at bounding box center [130, 93] width 8 height 8
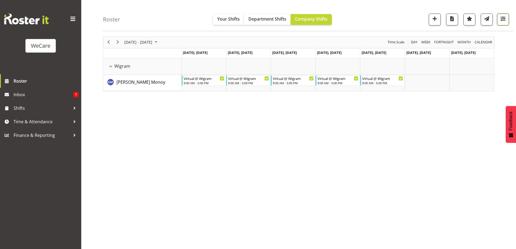
click at [505, 15] on span "button" at bounding box center [503, 18] width 7 height 7
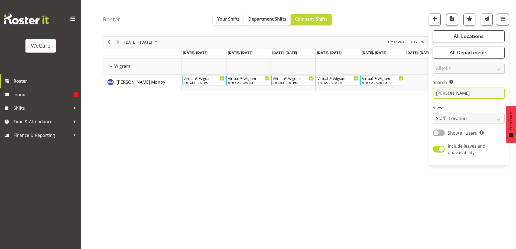
click at [460, 92] on input "gladie" at bounding box center [469, 93] width 72 height 11
type input "g"
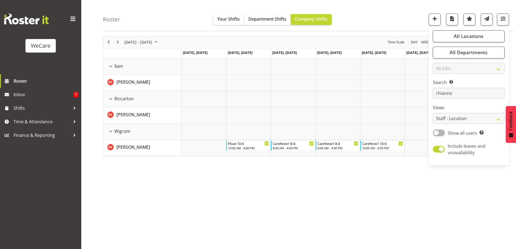
drag, startPoint x: 194, startPoint y: 191, endPoint x: 187, endPoint y: 99, distance: 91.8
click at [195, 190] on div "August 11 - 17, 2025 Today Day Week Fortnight Month calendar Month Agenda Time …" at bounding box center [309, 140] width 413 height 217
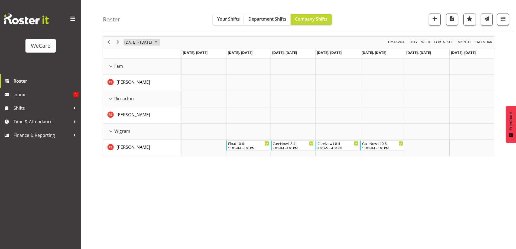
click at [153, 40] on span "[DATE] - [DATE]" at bounding box center [138, 42] width 29 height 7
drag, startPoint x: 168, startPoint y: 174, endPoint x: 171, endPoint y: 174, distance: 3.3
click at [169, 174] on div "August 11 - 17, 2025 Today Day Week Fortnight Month calendar Month Agenda Time …" at bounding box center [309, 140] width 413 height 217
click at [140, 43] on span "[DATE] - [DATE]" at bounding box center [138, 42] width 29 height 7
click at [131, 101] on span "18" at bounding box center [130, 102] width 8 height 8
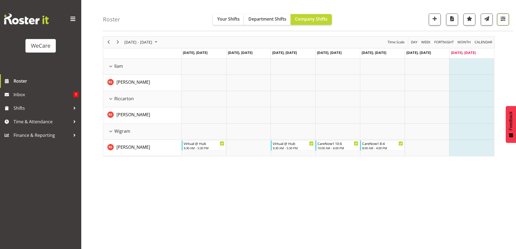
click at [503, 17] on span "button" at bounding box center [503, 18] width 7 height 7
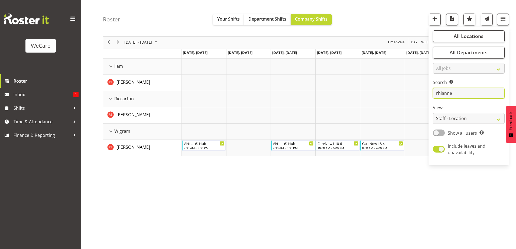
click at [459, 94] on input "rhianne" at bounding box center [469, 93] width 72 height 11
type input "r"
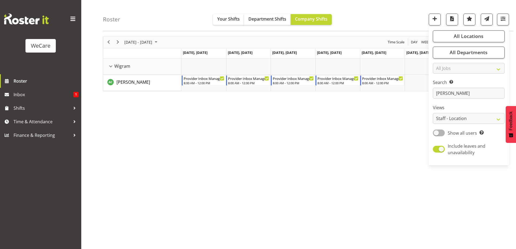
click at [205, 180] on div "August 18 - 24, 2025 Today Day Week Fortnight Month calendar Month Agenda Time …" at bounding box center [309, 140] width 413 height 217
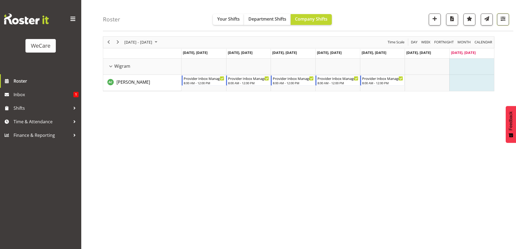
click at [500, 19] on span "button" at bounding box center [503, 18] width 7 height 7
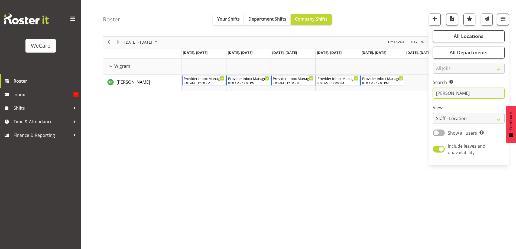
click at [459, 94] on input "andrew" at bounding box center [469, 93] width 72 height 11
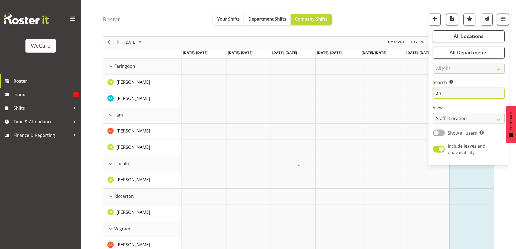
type input "a"
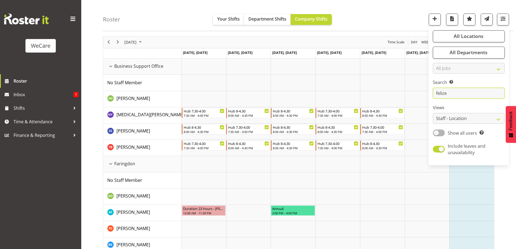
type input "felize"
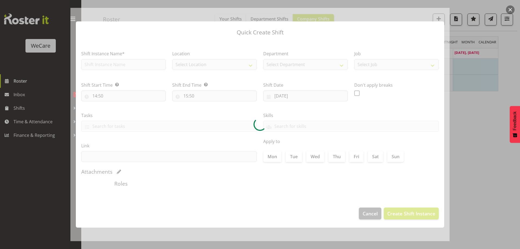
type input "19/08/2025"
checkbox input "true"
click at [509, 8] on button "button" at bounding box center [510, 9] width 9 height 9
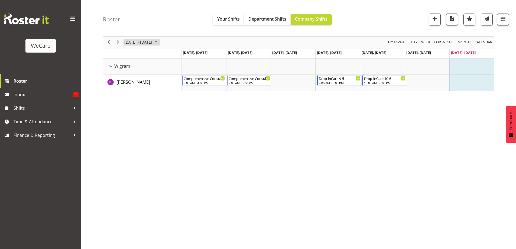
click at [150, 41] on span "[DATE] - [DATE]" at bounding box center [138, 42] width 29 height 7
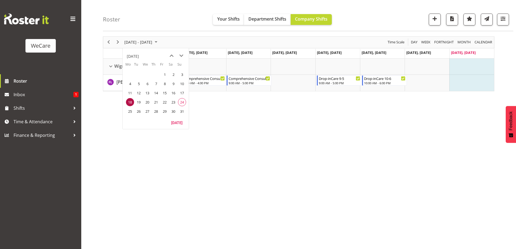
click at [131, 91] on span "11" at bounding box center [130, 93] width 8 height 8
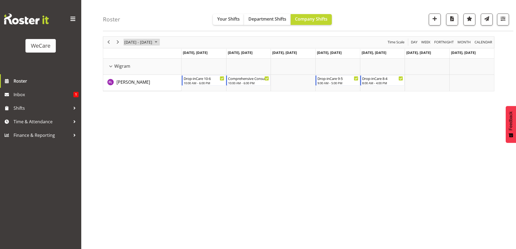
click at [153, 41] on span "[DATE] - [DATE]" at bounding box center [138, 42] width 29 height 7
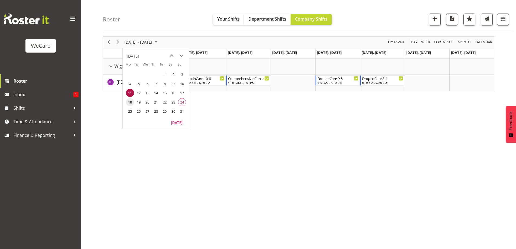
click at [131, 101] on span "18" at bounding box center [130, 102] width 8 height 8
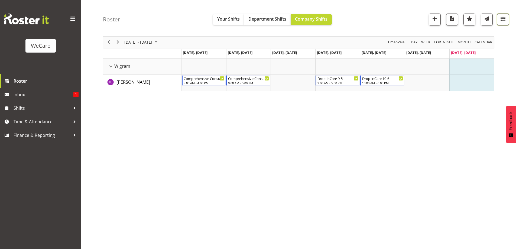
click at [507, 19] on button "button" at bounding box center [503, 20] width 12 height 12
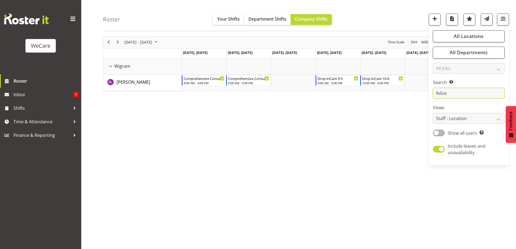
click at [452, 93] on input "felize" at bounding box center [469, 93] width 72 height 11
type input "f"
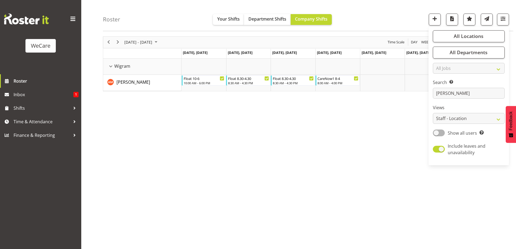
click at [303, 149] on div "August 18 - 24, 2025 Today Day Week Fortnight Month calendar Month Agenda Time …" at bounding box center [309, 140] width 413 height 217
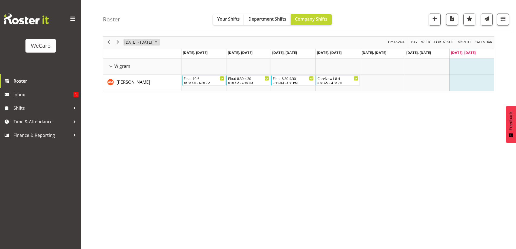
click at [151, 44] on span "[DATE] - [DATE]" at bounding box center [138, 42] width 29 height 7
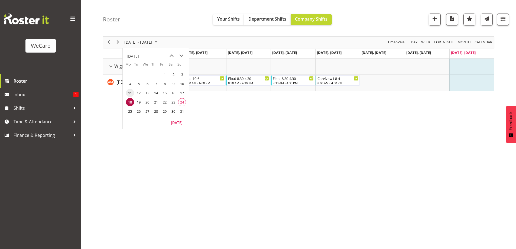
click at [131, 95] on span "11" at bounding box center [130, 93] width 8 height 8
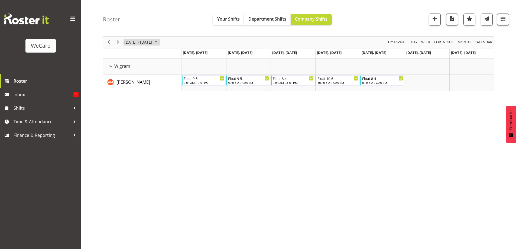
click at [150, 44] on span "[DATE] - [DATE]" at bounding box center [138, 42] width 29 height 7
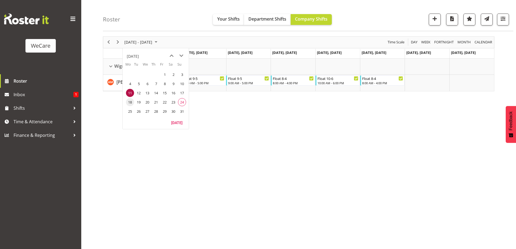
click at [130, 104] on span "18" at bounding box center [130, 102] width 8 height 8
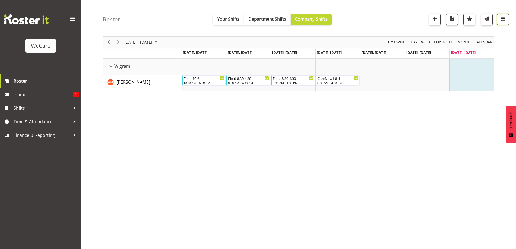
click at [503, 17] on span "button" at bounding box center [503, 18] width 7 height 7
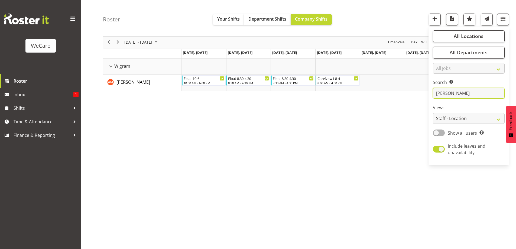
click at [453, 95] on input "ashley" at bounding box center [469, 93] width 72 height 11
type input "a"
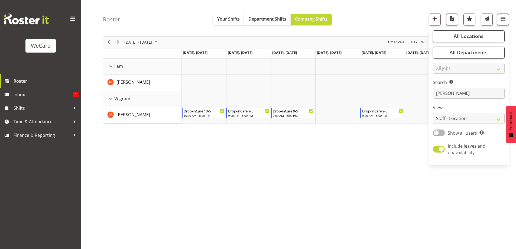
click at [249, 138] on div "August 18 - 24, 2025 Today Day Week Fortnight Month calendar Month Agenda Time …" at bounding box center [309, 140] width 413 height 217
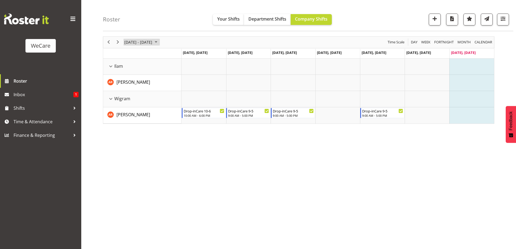
click at [138, 43] on span "[DATE] - [DATE]" at bounding box center [138, 42] width 29 height 7
click at [130, 95] on span "11" at bounding box center [130, 93] width 8 height 8
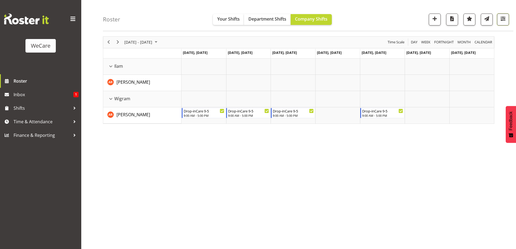
click at [505, 21] on span "button" at bounding box center [503, 18] width 7 height 7
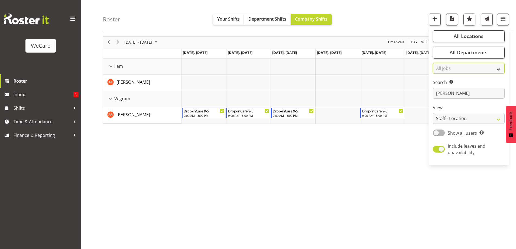
click at [468, 68] on select "All Jobs All Jobs" at bounding box center [469, 68] width 72 height 11
click at [460, 92] on input "andrea" at bounding box center [469, 93] width 72 height 11
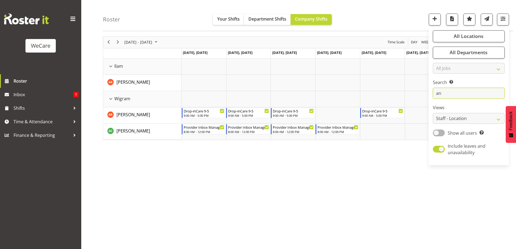
type input "a"
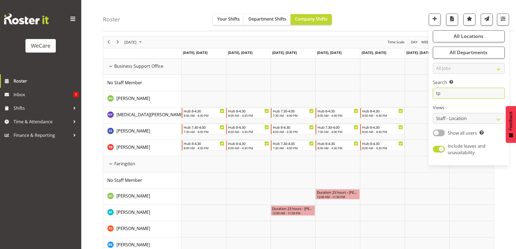
type input "t"
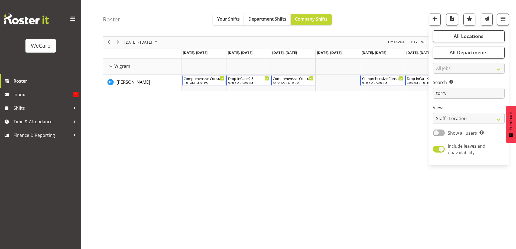
drag, startPoint x: 265, startPoint y: 186, endPoint x: 140, endPoint y: 85, distance: 160.1
click at [264, 185] on div "August 11 - 17, 2025 Today Day Week Fortnight Month calendar Month Agenda Time …" at bounding box center [309, 140] width 413 height 217
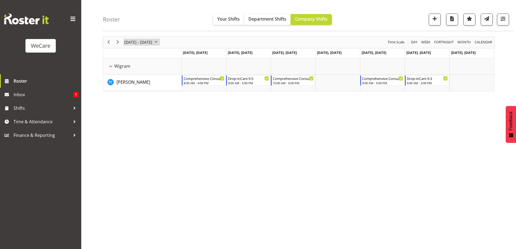
click at [127, 44] on span "[DATE] - [DATE]" at bounding box center [138, 42] width 29 height 7
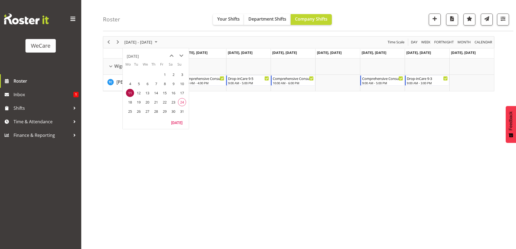
click at [131, 92] on span "11" at bounding box center [130, 93] width 8 height 8
click at [261, 161] on div "August 11 - 17, 2025 Today Day Week Fortnight Month calendar Month Agenda Time …" at bounding box center [309, 140] width 413 height 217
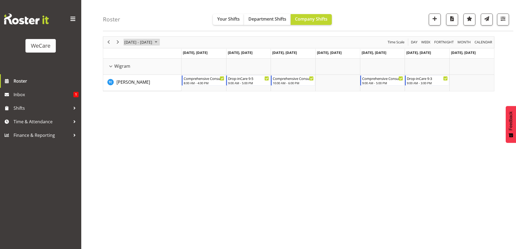
click at [137, 41] on span "[DATE] - [DATE]" at bounding box center [138, 42] width 29 height 7
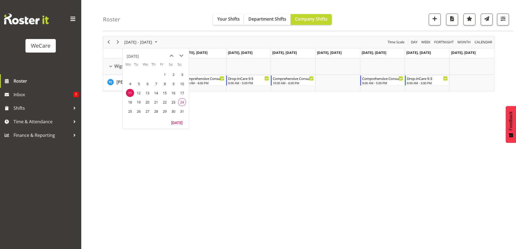
click at [131, 102] on span "18" at bounding box center [130, 102] width 8 height 8
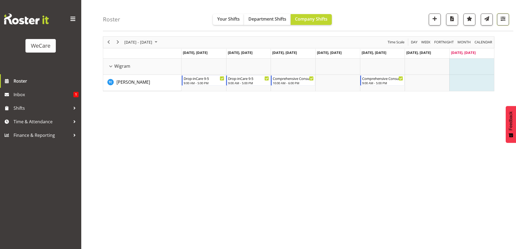
click at [507, 15] on button "button" at bounding box center [503, 20] width 12 height 12
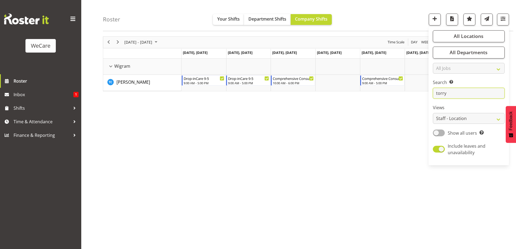
click at [456, 95] on input "torry" at bounding box center [469, 93] width 72 height 11
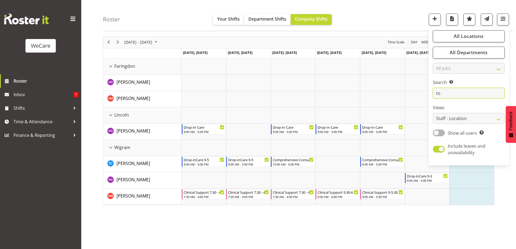
type input "t"
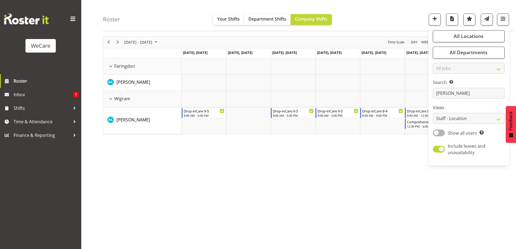
click at [217, 173] on div "August 18 - 24, 2025 Today Day Week Fortnight Month calendar Month Agenda Time …" at bounding box center [309, 140] width 413 height 217
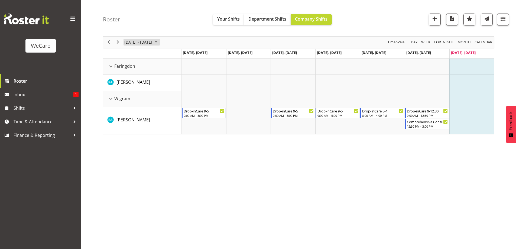
click at [130, 44] on span "[DATE] - [DATE]" at bounding box center [138, 42] width 29 height 7
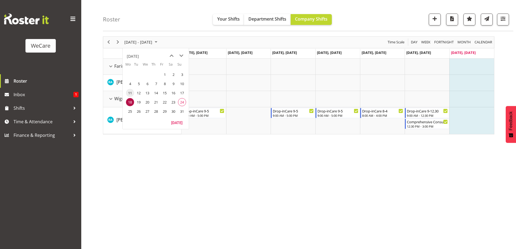
click at [131, 92] on span "11" at bounding box center [130, 93] width 8 height 8
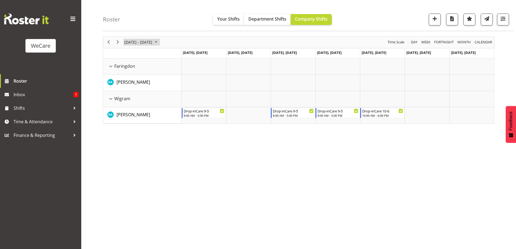
click at [145, 41] on span "[DATE] - [DATE]" at bounding box center [138, 42] width 29 height 7
click at [130, 102] on span "18" at bounding box center [130, 102] width 8 height 8
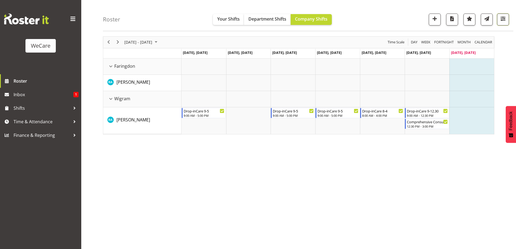
click at [507, 16] on button "button" at bounding box center [503, 20] width 12 height 12
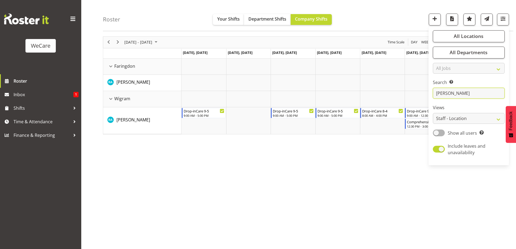
click at [455, 95] on input "rachna" at bounding box center [469, 93] width 72 height 11
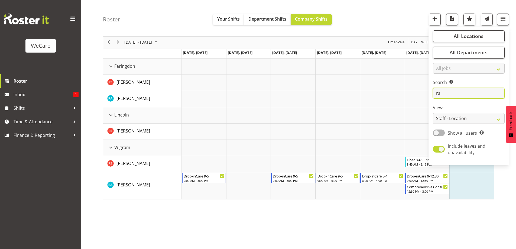
type input "r"
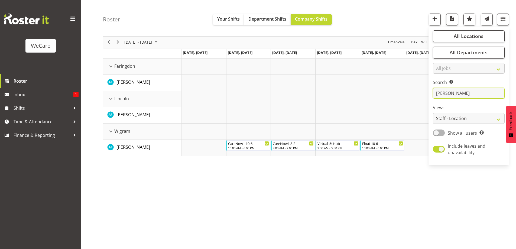
type input "[PERSON_NAME]"
click at [170, 185] on div "August 18 - 24, 2025 Today Day Week Fortnight Month calendar Month Agenda Time …" at bounding box center [309, 140] width 413 height 217
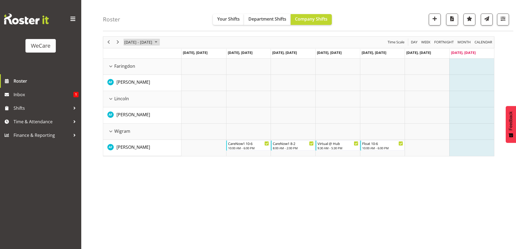
click at [151, 44] on span "[DATE] - [DATE]" at bounding box center [138, 42] width 29 height 7
click at [130, 94] on span "11" at bounding box center [130, 93] width 8 height 8
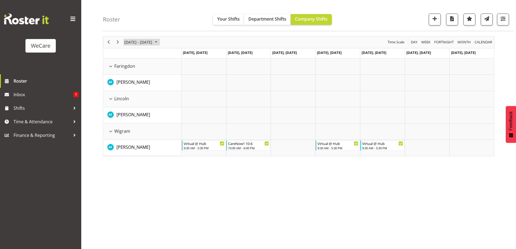
click at [153, 40] on span "[DATE] - [DATE]" at bounding box center [138, 42] width 29 height 7
click at [130, 98] on span "18" at bounding box center [130, 102] width 8 height 8
